Goal: Task Accomplishment & Management: Manage account settings

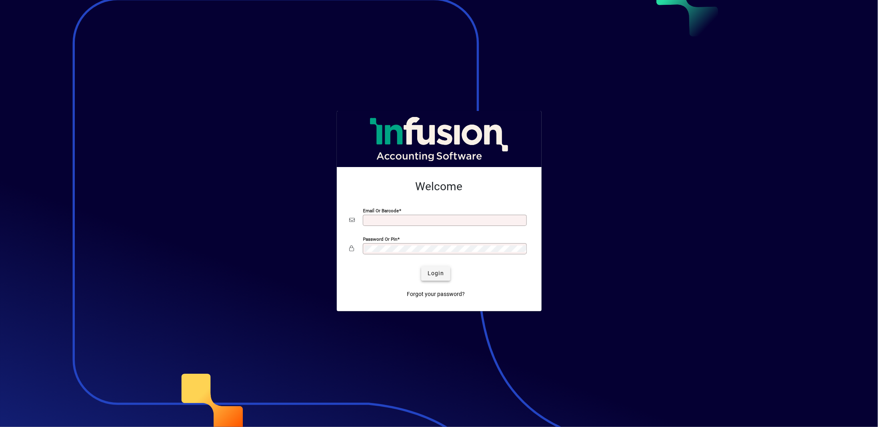
type input "**********"
click at [427, 269] on span "submit" at bounding box center [435, 273] width 29 height 19
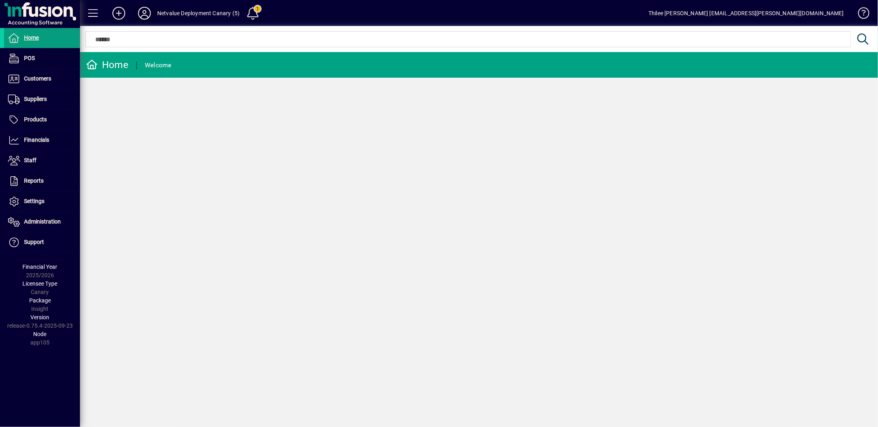
click at [145, 15] on icon at bounding box center [144, 13] width 16 height 13
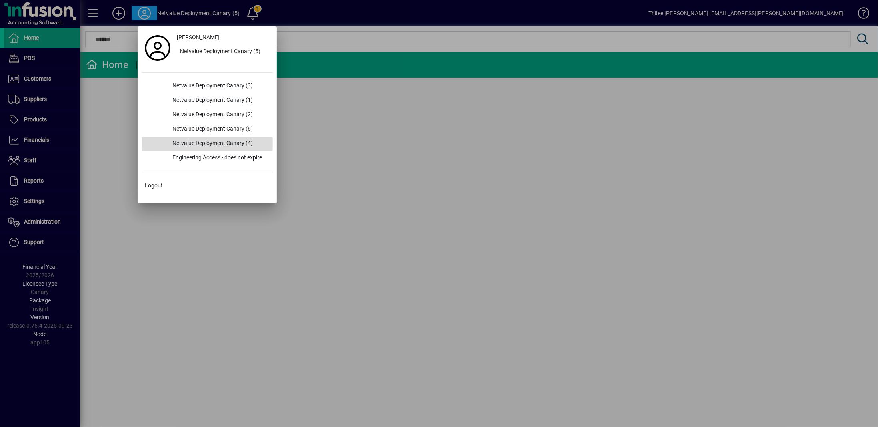
click at [224, 143] on div "Netvalue Deployment Canary (4)" at bounding box center [219, 143] width 107 height 14
